Goal: Task Accomplishment & Management: Use online tool/utility

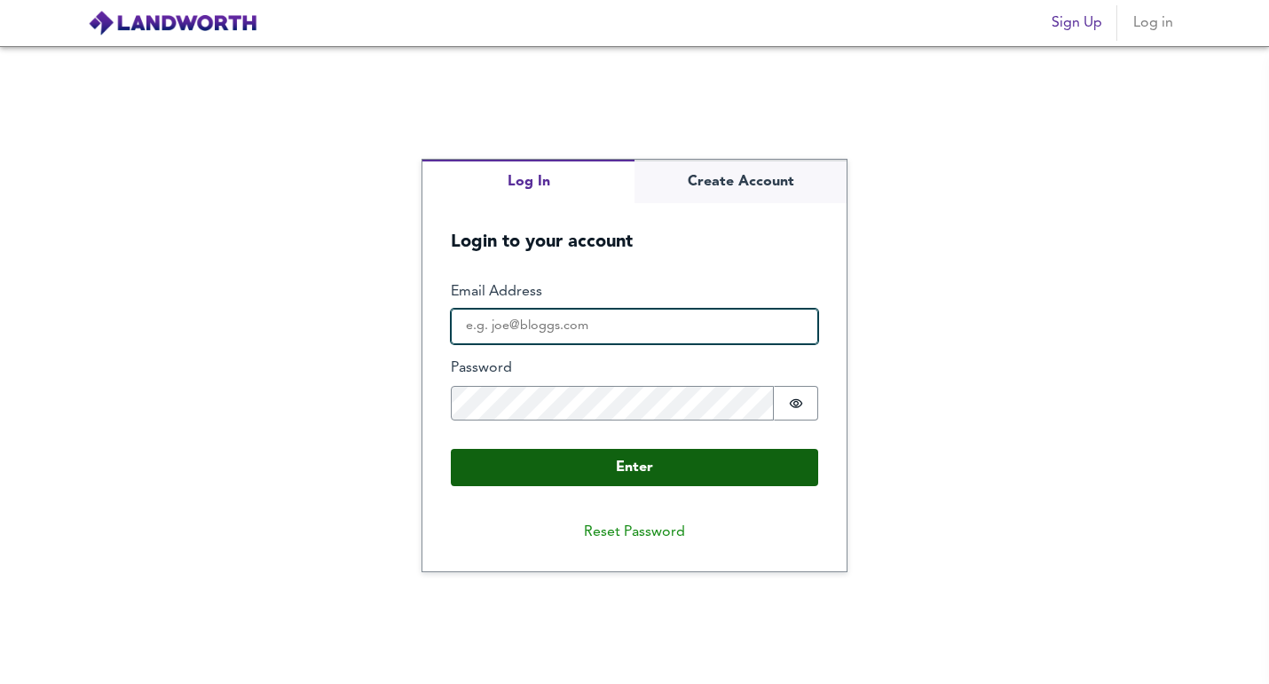
type input "[EMAIL_ADDRESS][DOMAIN_NAME]"
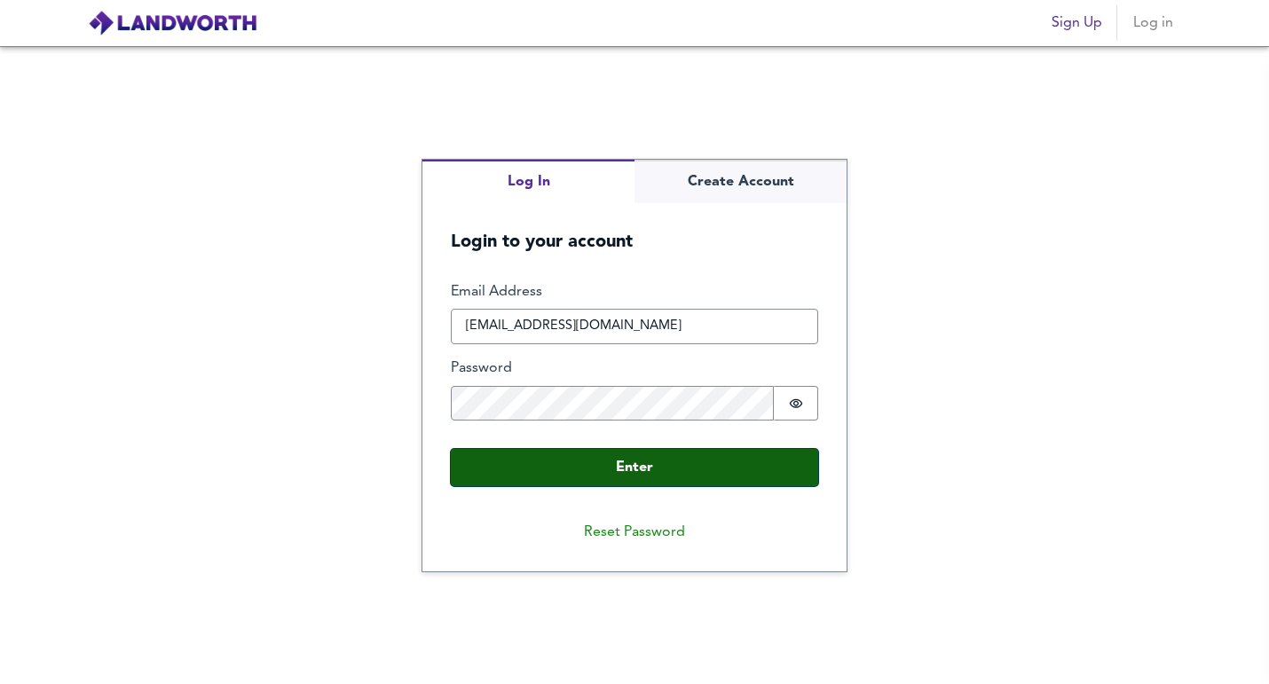
click at [628, 465] on button "Enter" at bounding box center [634, 467] width 367 height 37
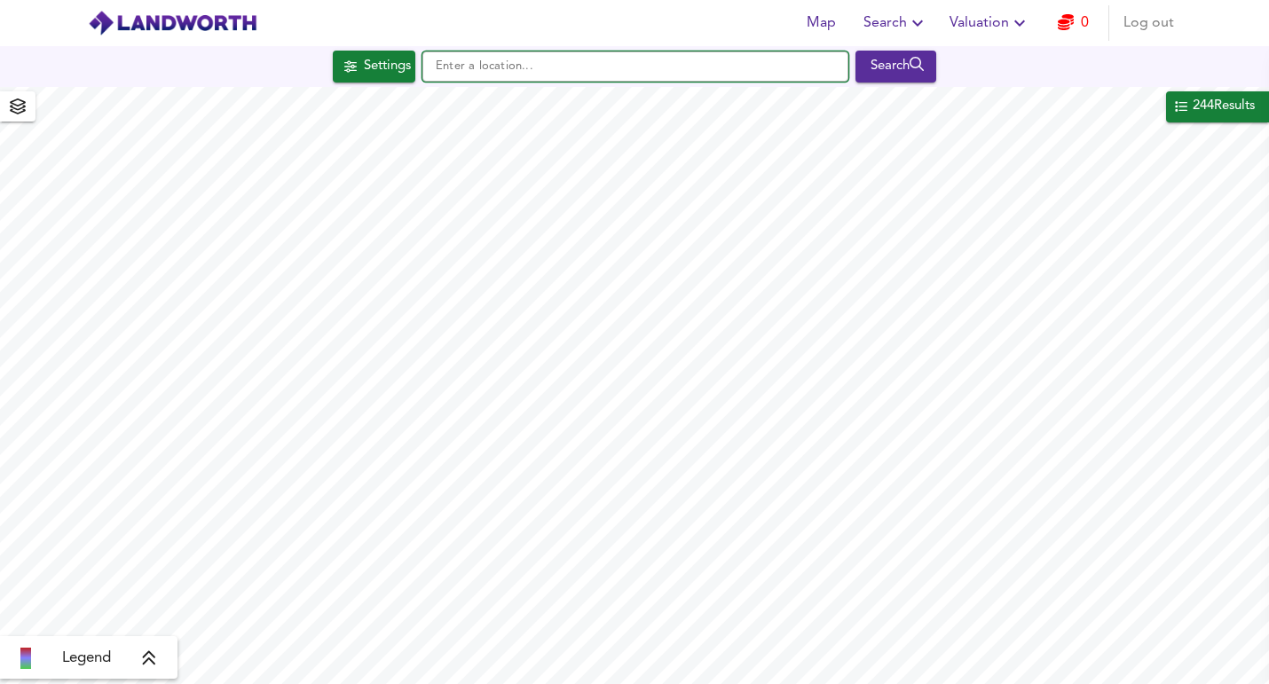
click at [524, 59] on input "text" at bounding box center [635, 66] width 426 height 30
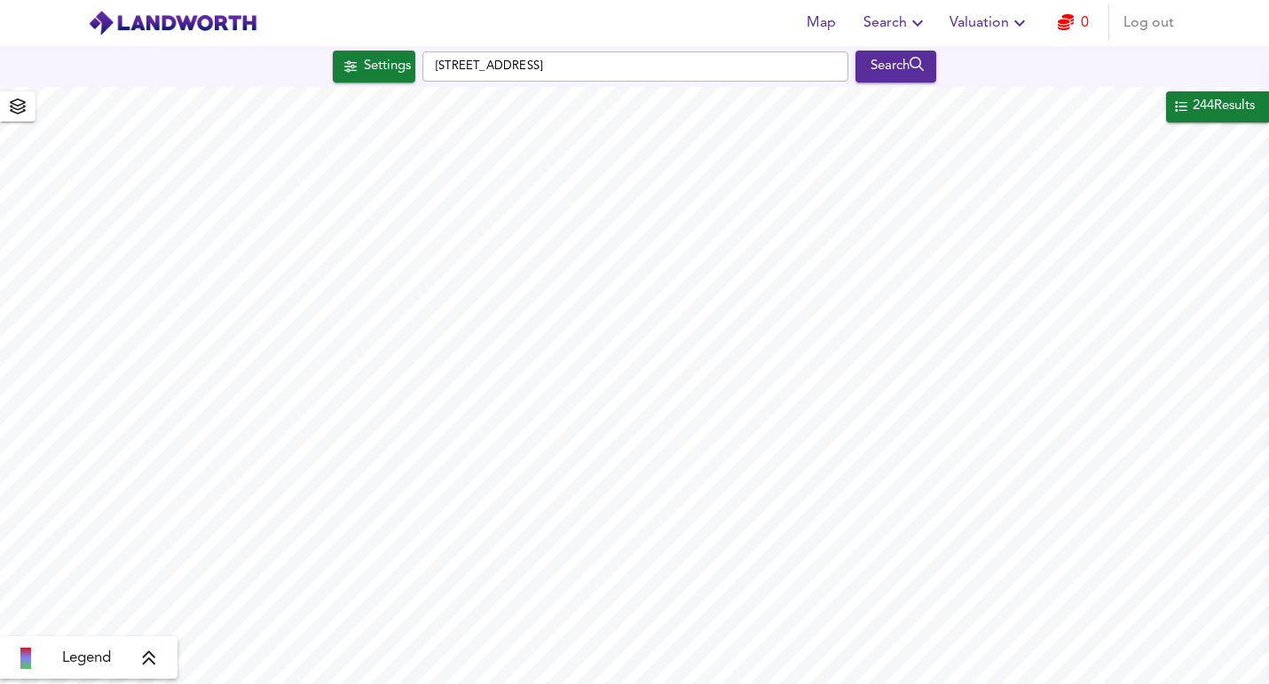
type input "[STREET_ADDRESS]"
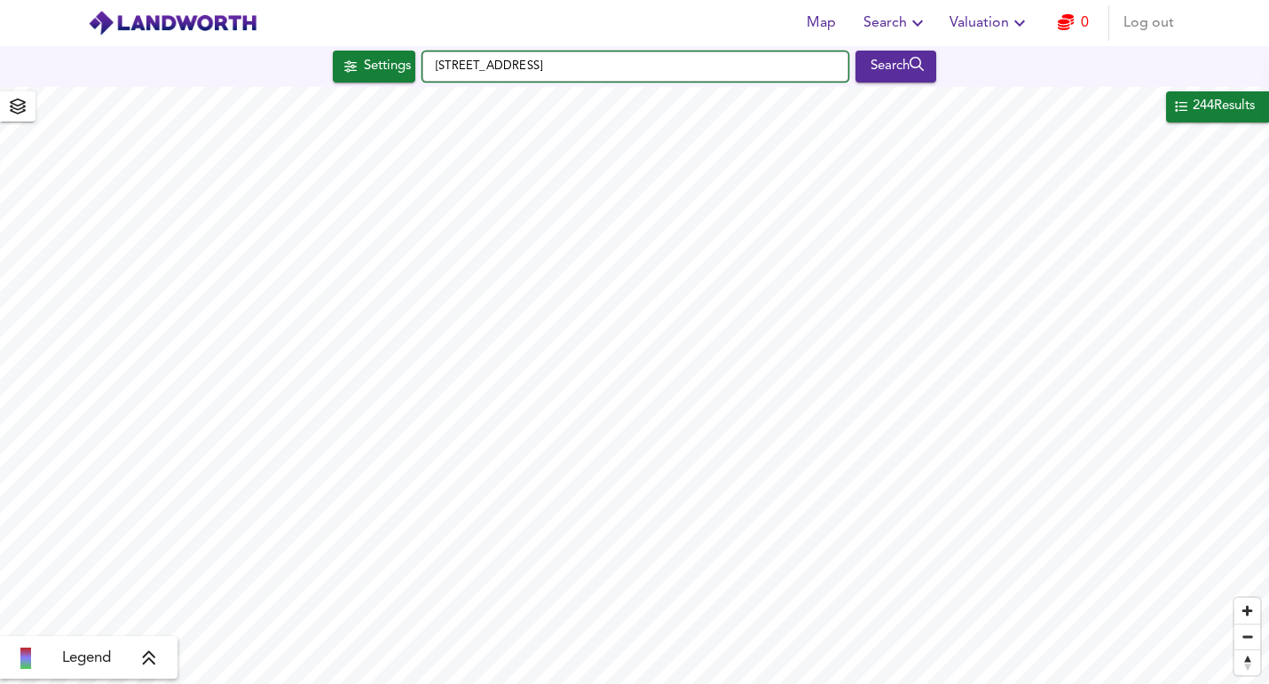
click at [634, 67] on input "[STREET_ADDRESS]" at bounding box center [635, 66] width 426 height 30
type input "A"
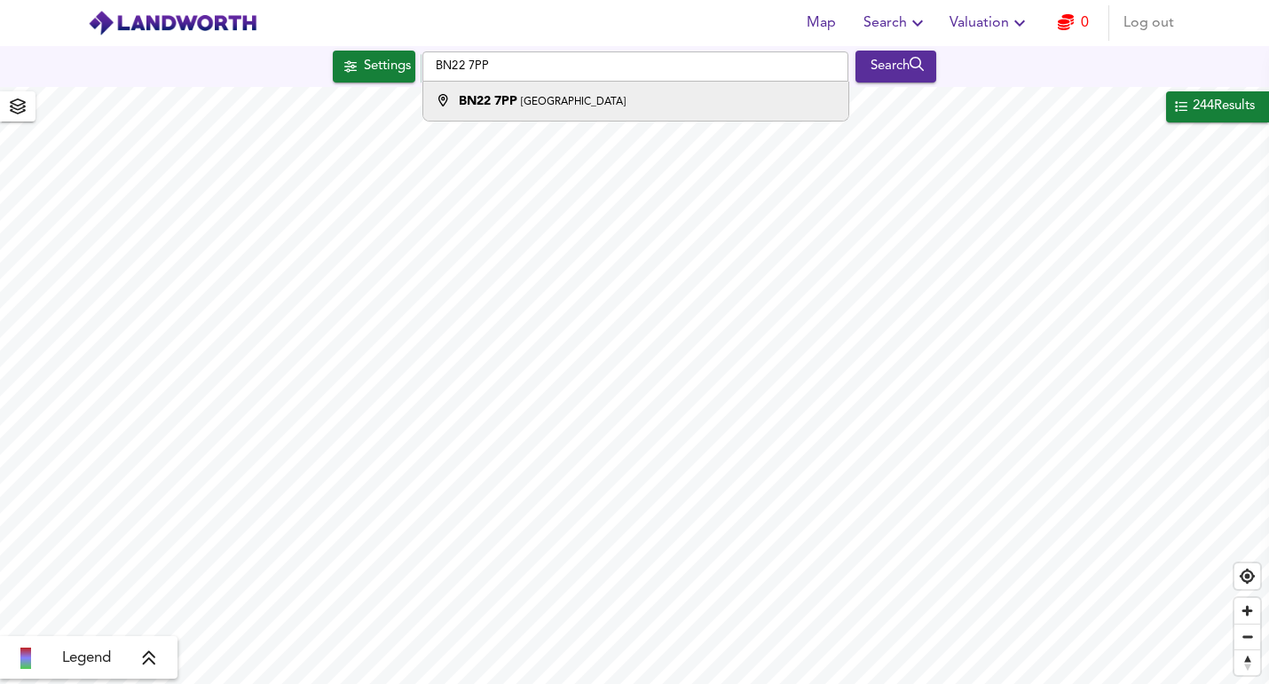
click at [626, 100] on small "[GEOGRAPHIC_DATA]" at bounding box center [573, 102] width 105 height 11
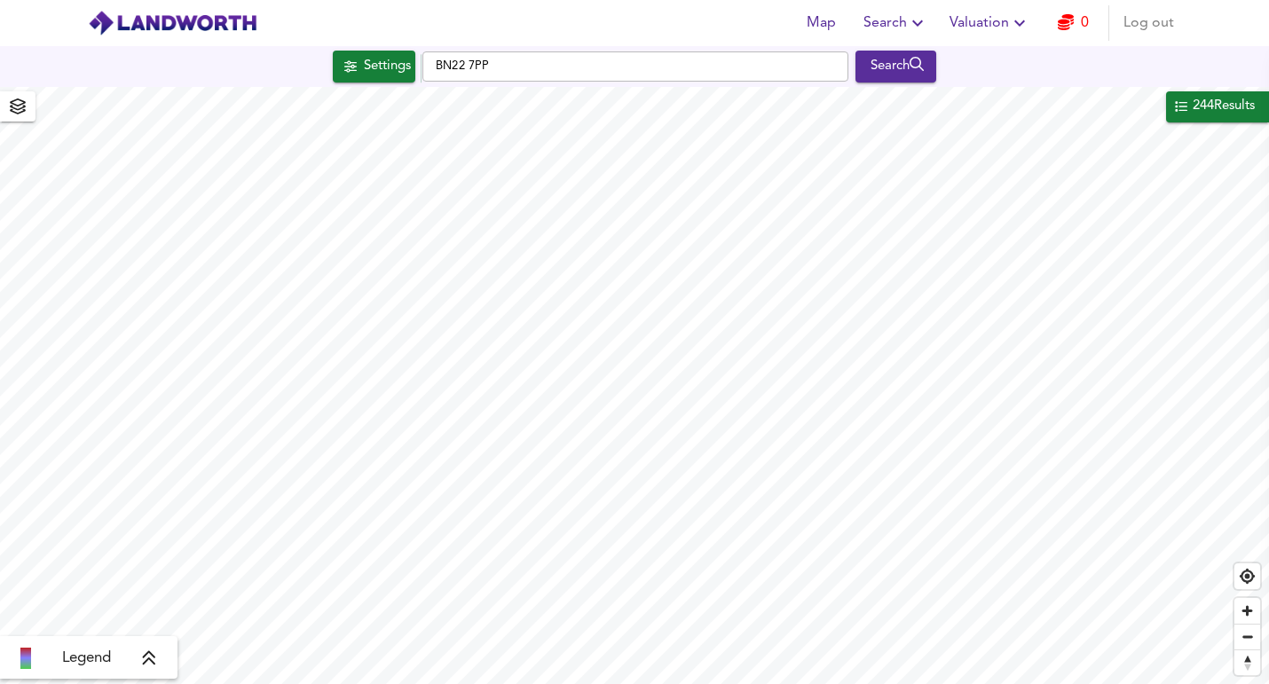
type input "[STREET_ADDRESS]"
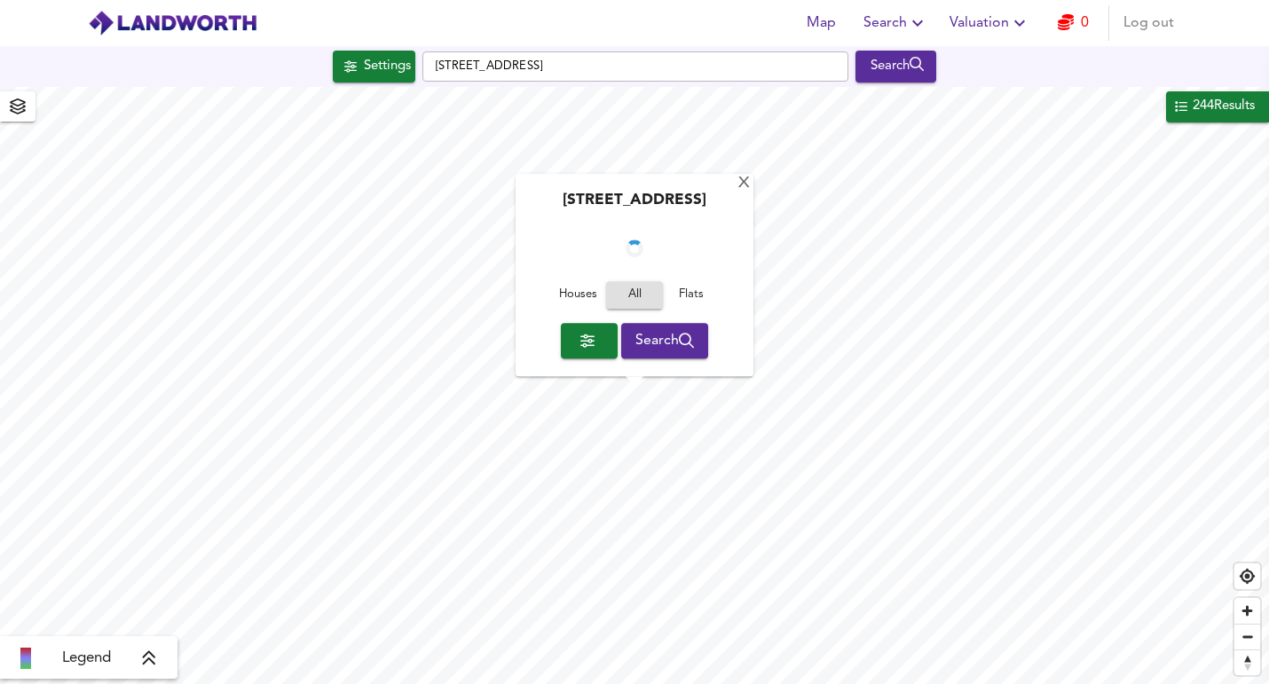
checkbox input "false"
checkbox input "true"
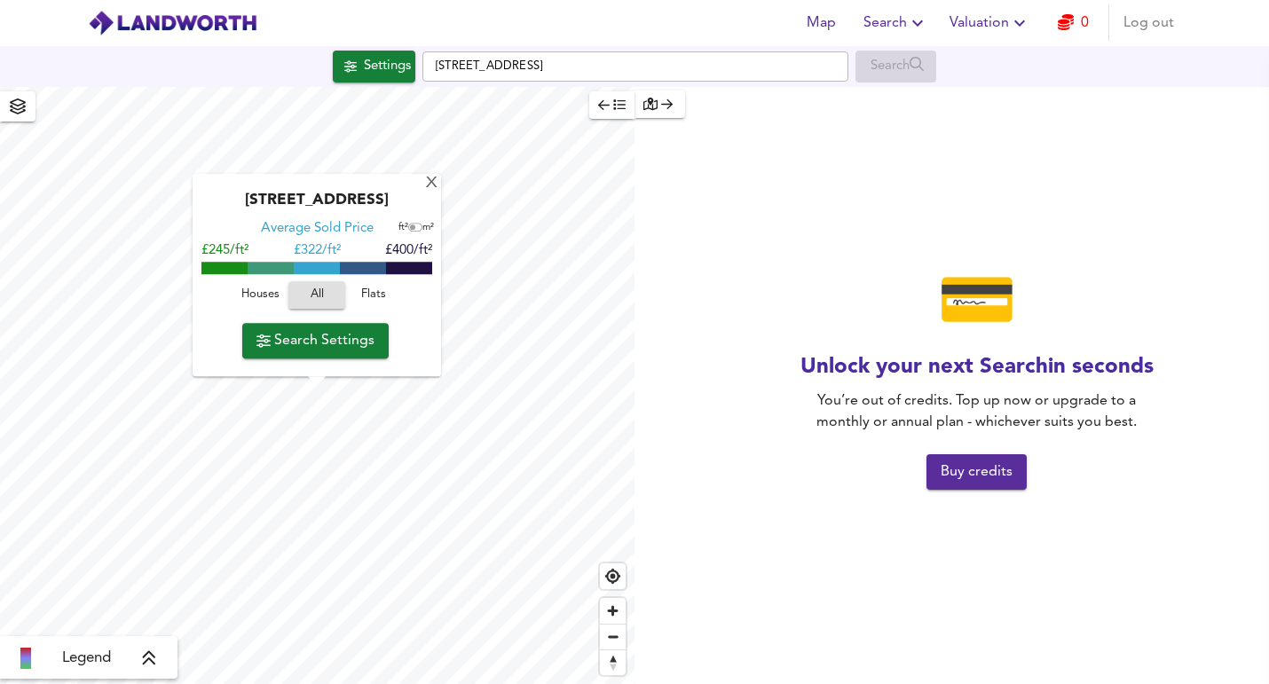
click at [656, 103] on icon "button" at bounding box center [650, 104] width 14 height 12
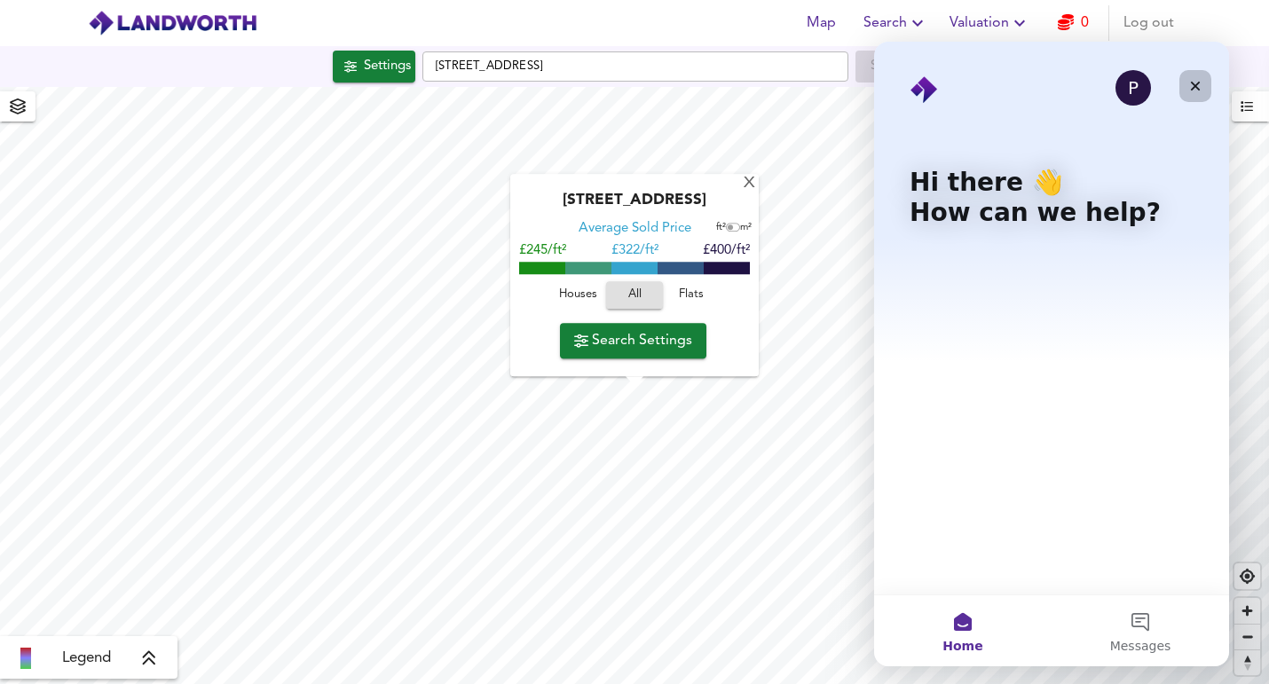
click at [1202, 84] on div "Close" at bounding box center [1195, 86] width 32 height 32
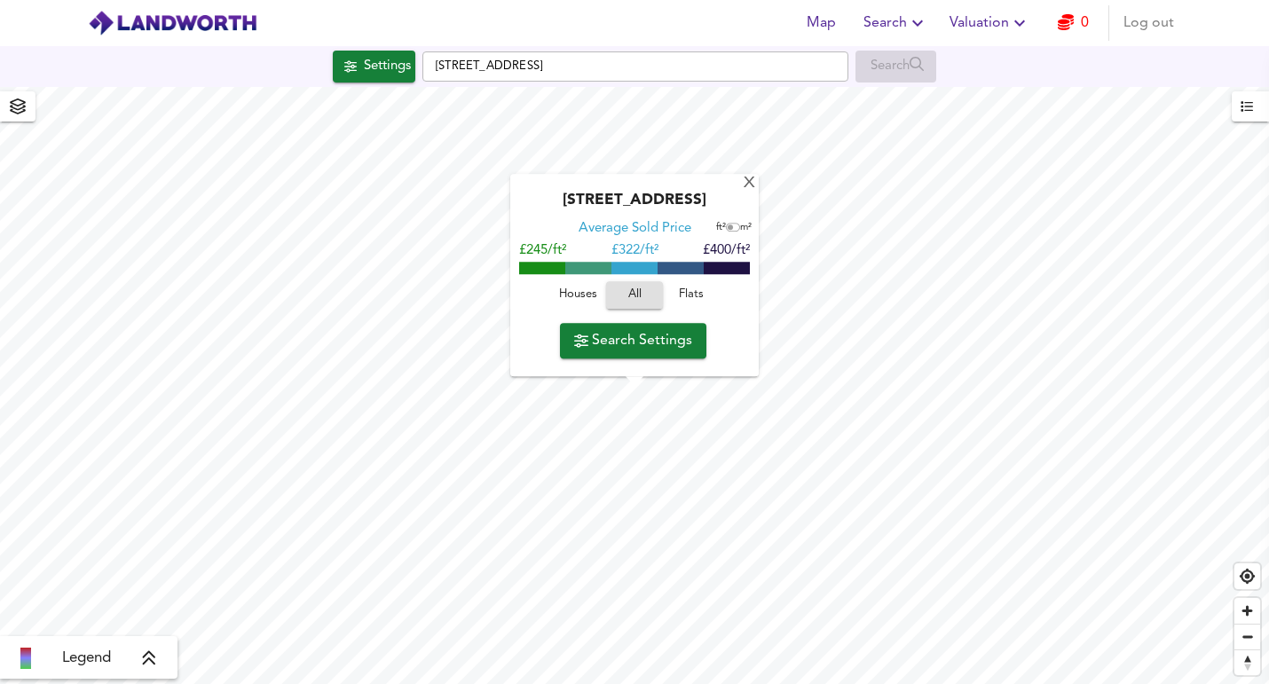
click at [693, 293] on span "Flats" at bounding box center [691, 296] width 48 height 20
click at [586, 295] on span "Houses" at bounding box center [578, 296] width 48 height 20
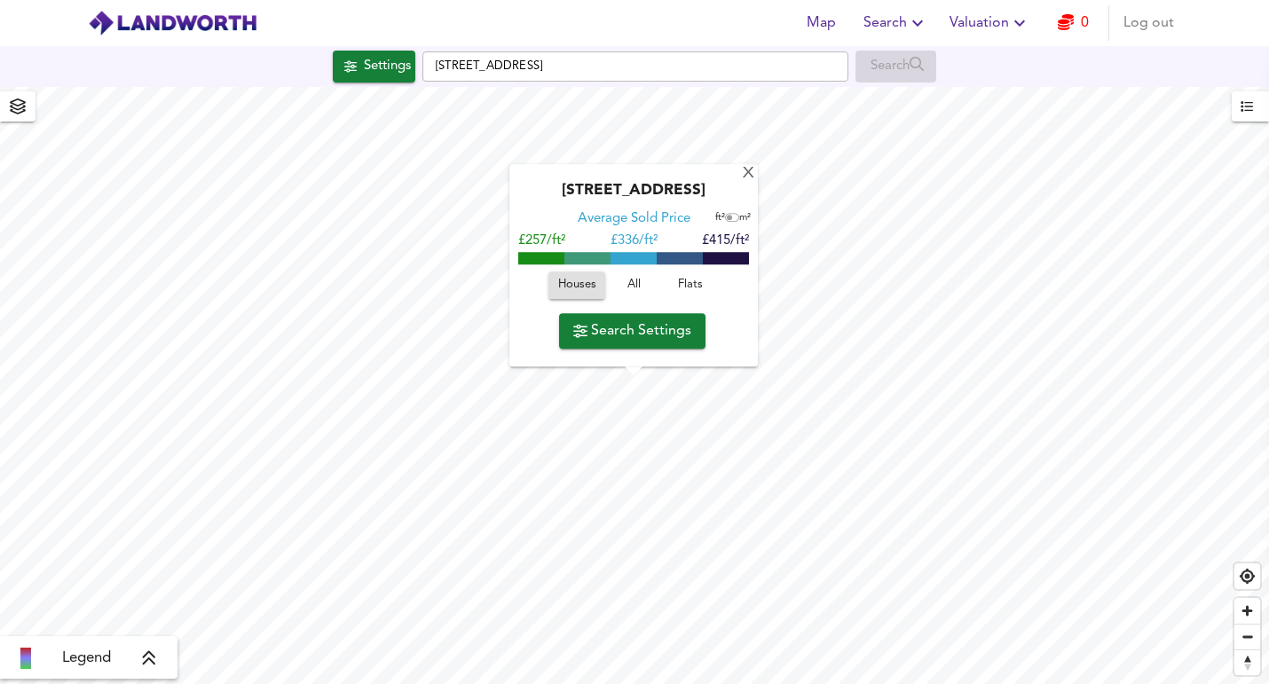
drag, startPoint x: 598, startPoint y: 192, endPoint x: 681, endPoint y: 190, distance: 83.4
click at [681, 190] on div "[STREET_ADDRESS]" at bounding box center [633, 197] width 231 height 28
drag, startPoint x: 531, startPoint y: 172, endPoint x: 690, endPoint y: 189, distance: 160.6
click at [690, 189] on div "[STREET_ADDRESS]" at bounding box center [633, 197] width 231 height 28
copy div "[STREET_ADDRESS]"
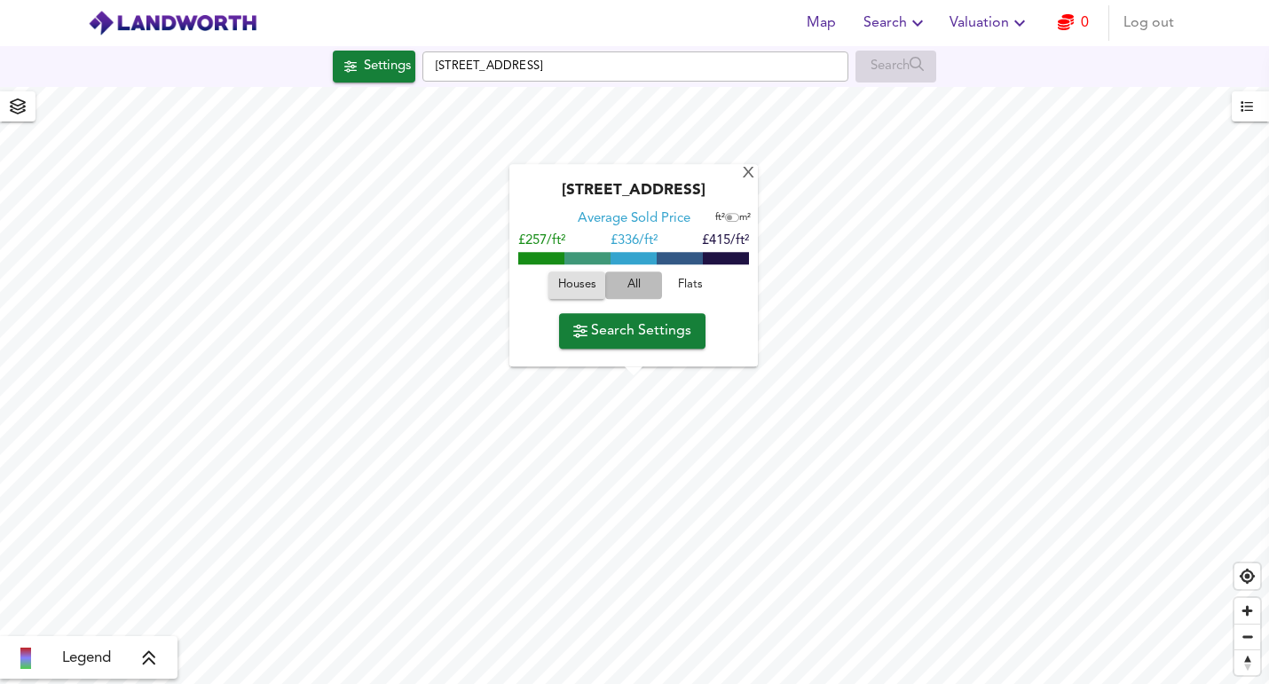
click at [640, 285] on span "All" at bounding box center [634, 286] width 48 height 20
click at [577, 285] on span "Houses" at bounding box center [577, 286] width 48 height 20
click at [625, 285] on span "All" at bounding box center [634, 286] width 48 height 20
